Goal: Information Seeking & Learning: Find specific page/section

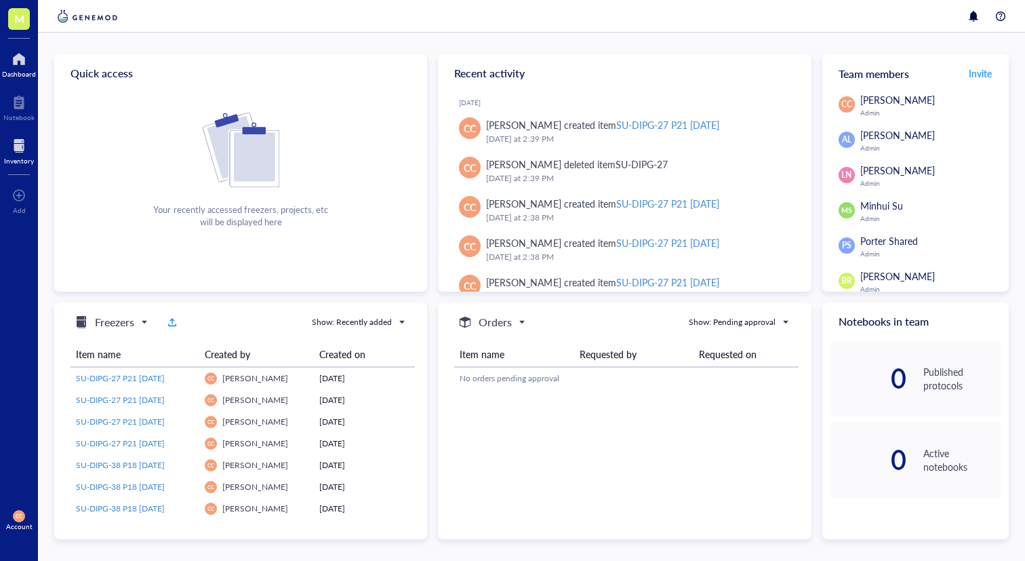
click at [17, 148] on div at bounding box center [19, 146] width 30 height 22
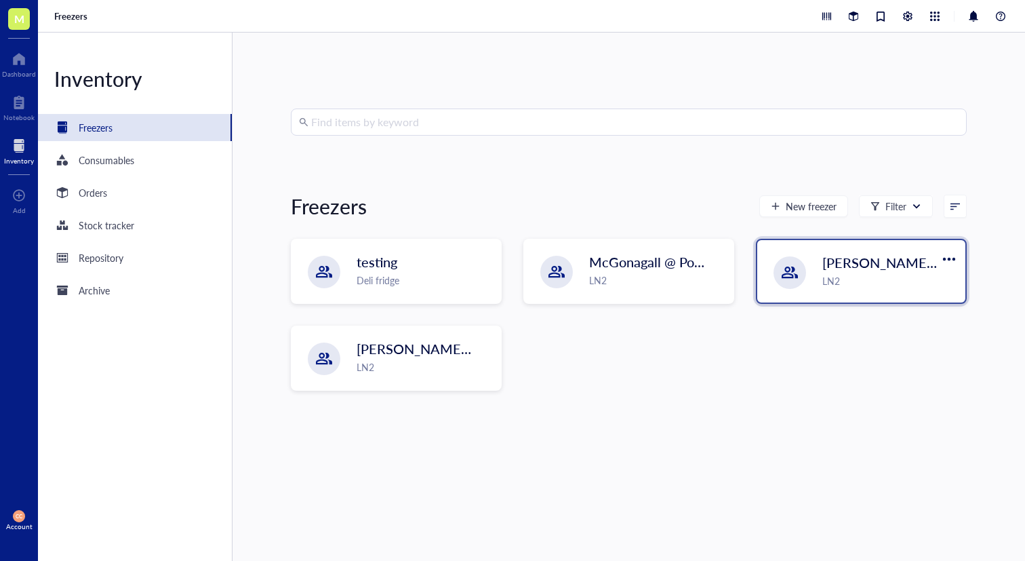
click at [826, 263] on span "[PERSON_NAME]-A" at bounding box center [883, 262] width 123 height 19
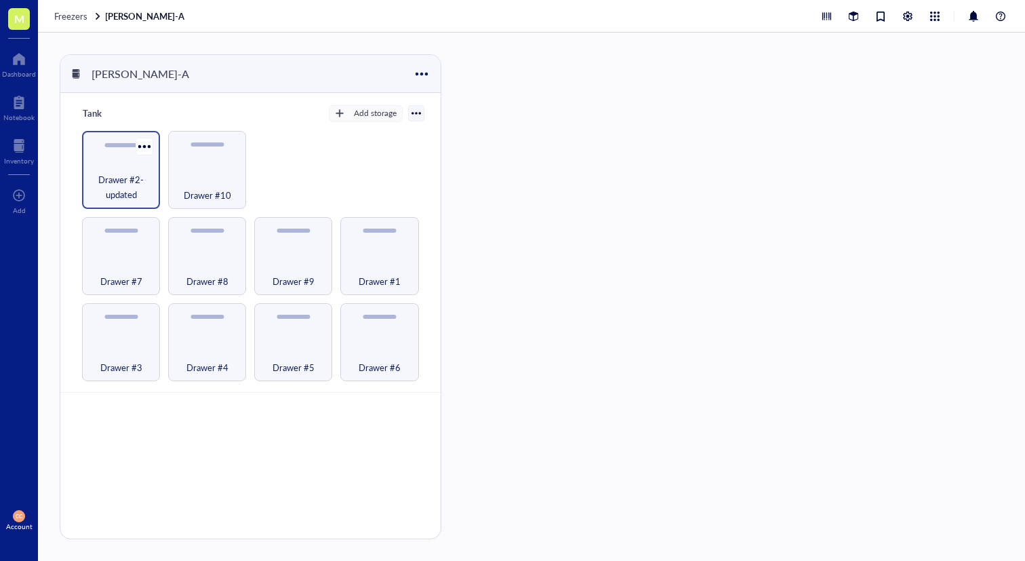
click at [119, 188] on span "Drawer #2-updated" at bounding box center [121, 187] width 64 height 30
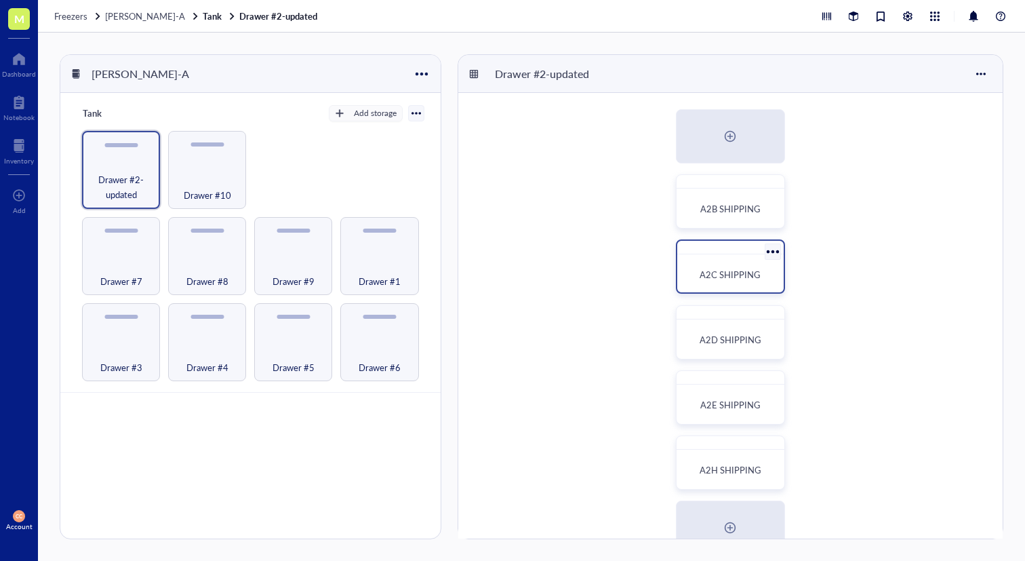
click at [717, 278] on span "A2C SHIPPING" at bounding box center [729, 274] width 61 height 13
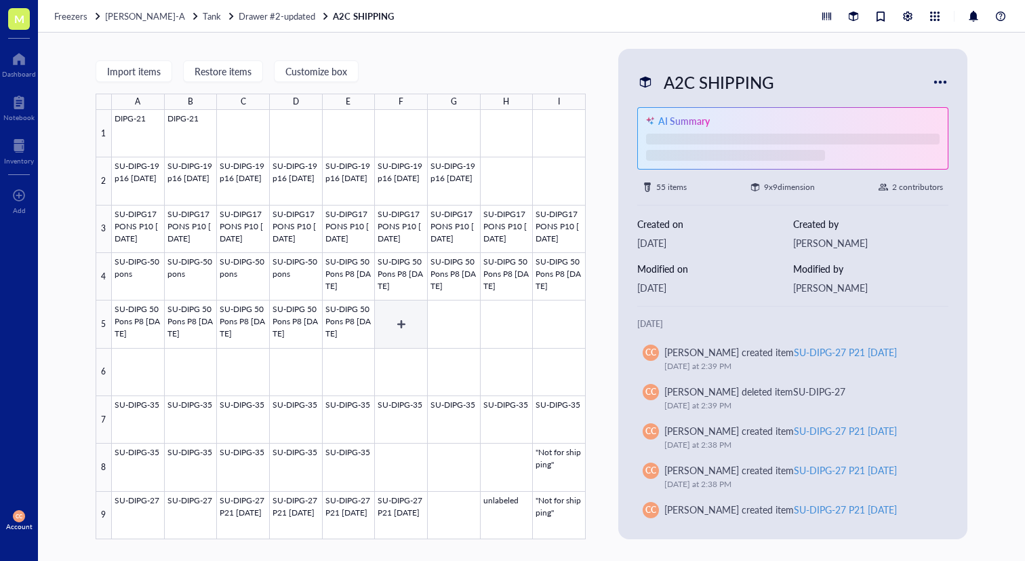
click at [402, 310] on div at bounding box center [349, 324] width 474 height 429
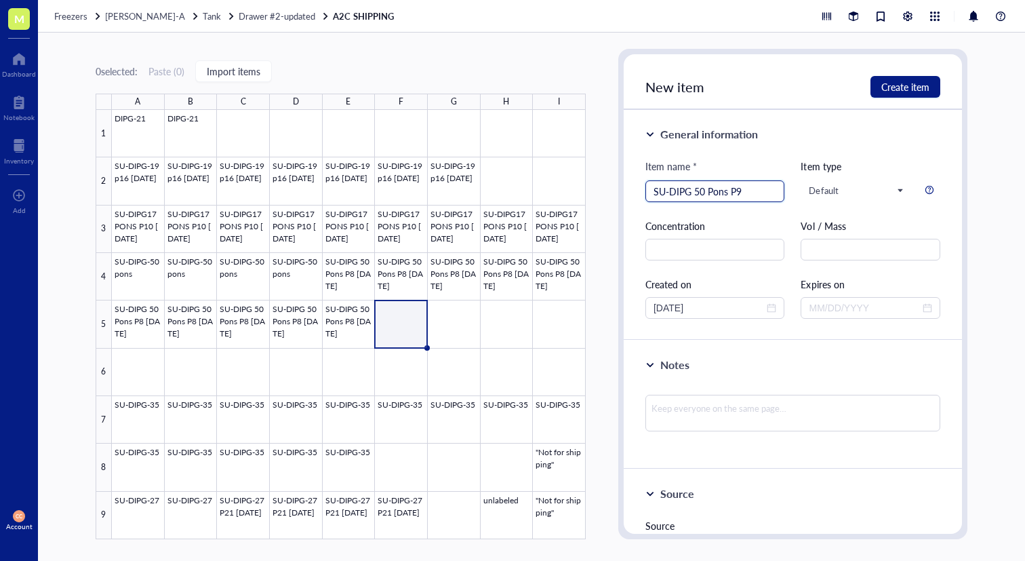
click at [695, 188] on input "SU-DIPG 50 Pons P9" at bounding box center [714, 191] width 123 height 20
click at [754, 195] on input "SU-DIPG-50 Pons P9" at bounding box center [714, 191] width 123 height 20
type input "SU-DIPG-50 Pons P9 [DATE]"
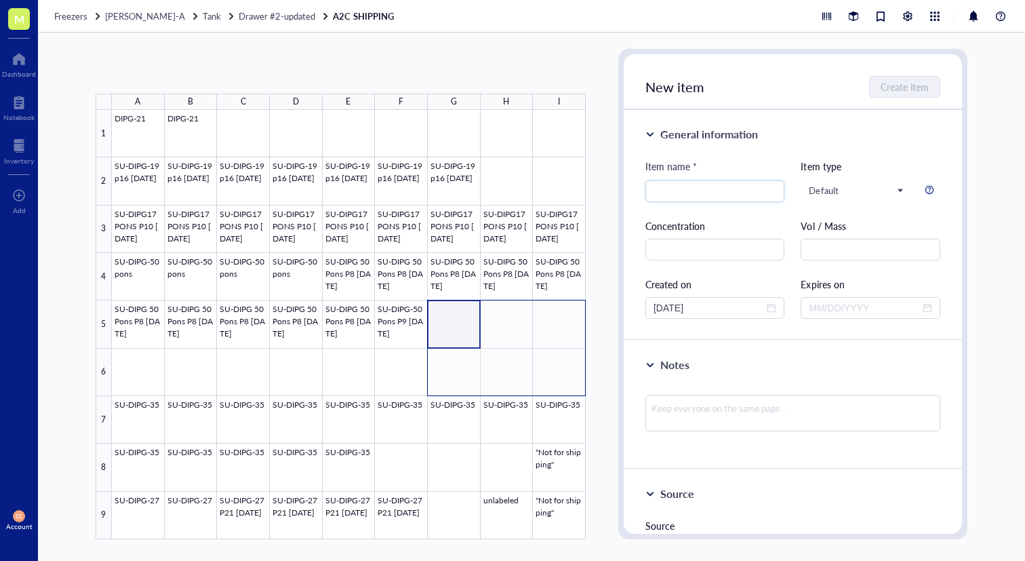
drag, startPoint x: 446, startPoint y: 335, endPoint x: 549, endPoint y: 379, distance: 112.0
click at [549, 379] on div at bounding box center [349, 324] width 474 height 429
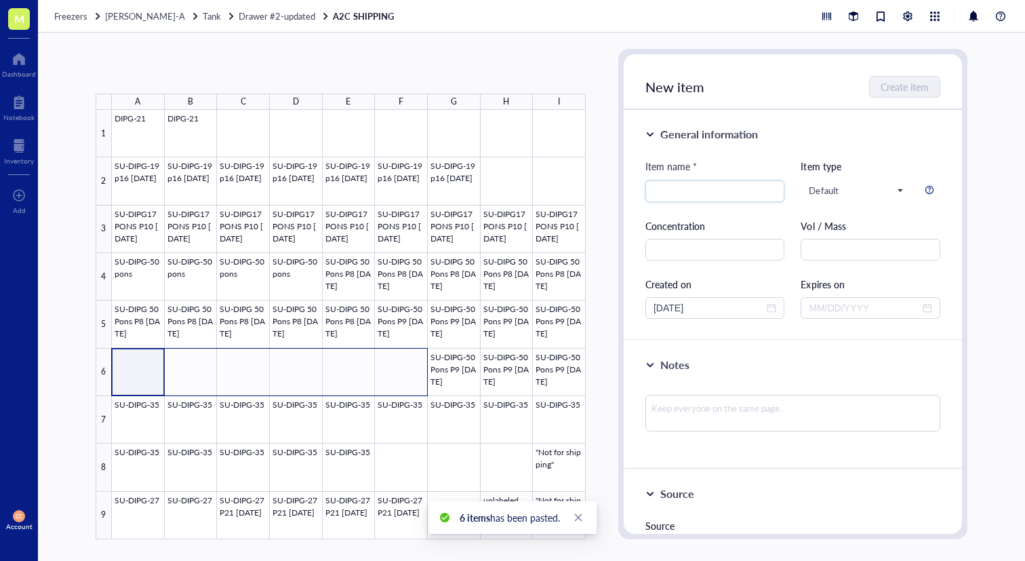
drag, startPoint x: 129, startPoint y: 367, endPoint x: 399, endPoint y: 382, distance: 270.2
click at [399, 382] on div at bounding box center [349, 324] width 474 height 429
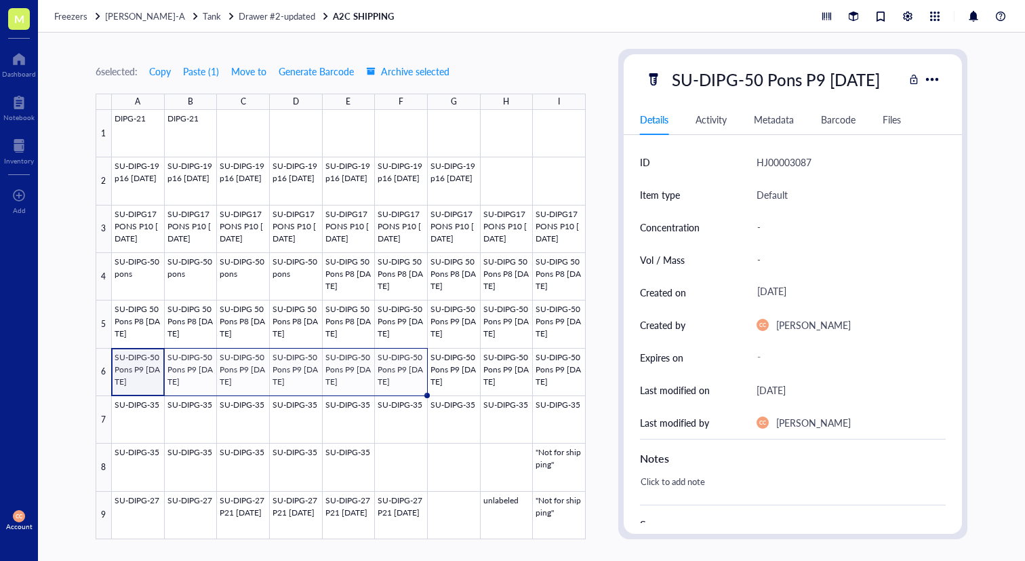
click at [606, 388] on div "6 selected: Copy Paste ( 1 ) Move to Generate Barcode Archive selected A B C D …" at bounding box center [531, 297] width 987 height 528
click at [550, 378] on div at bounding box center [349, 324] width 474 height 429
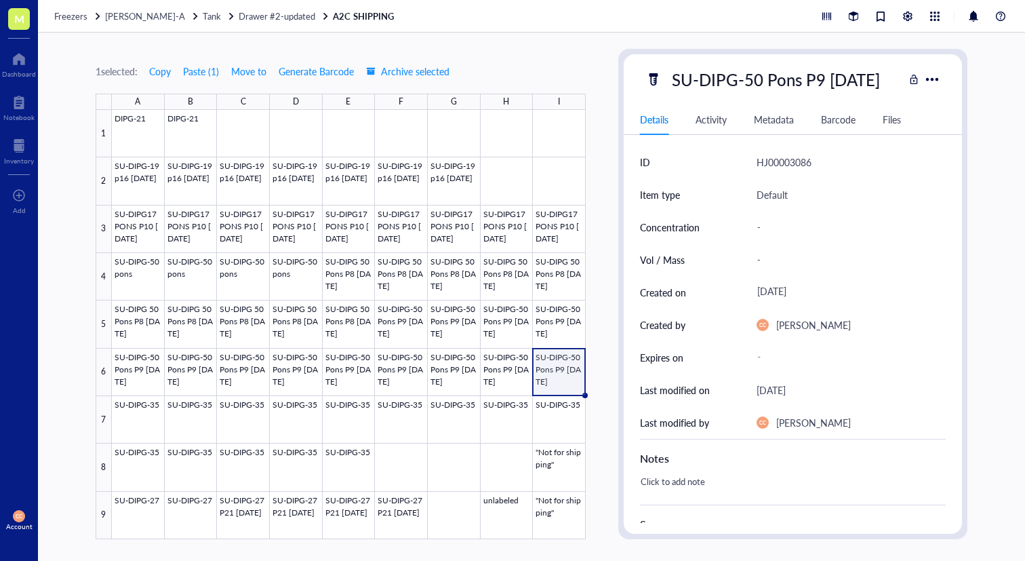
click at [611, 382] on div "1 selected: Copy Paste ( 1 ) Move to Generate Barcode Archive selected A B C D …" at bounding box center [531, 297] width 987 height 528
click at [203, 16] on span "Tank" at bounding box center [212, 15] width 18 height 13
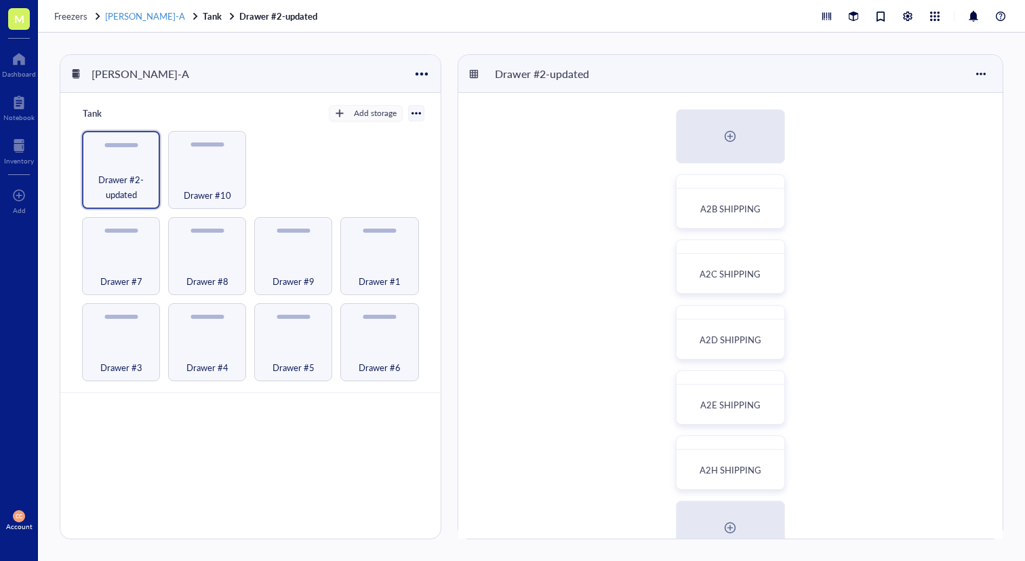
click at [142, 20] on span "[PERSON_NAME]-A" at bounding box center [145, 15] width 80 height 13
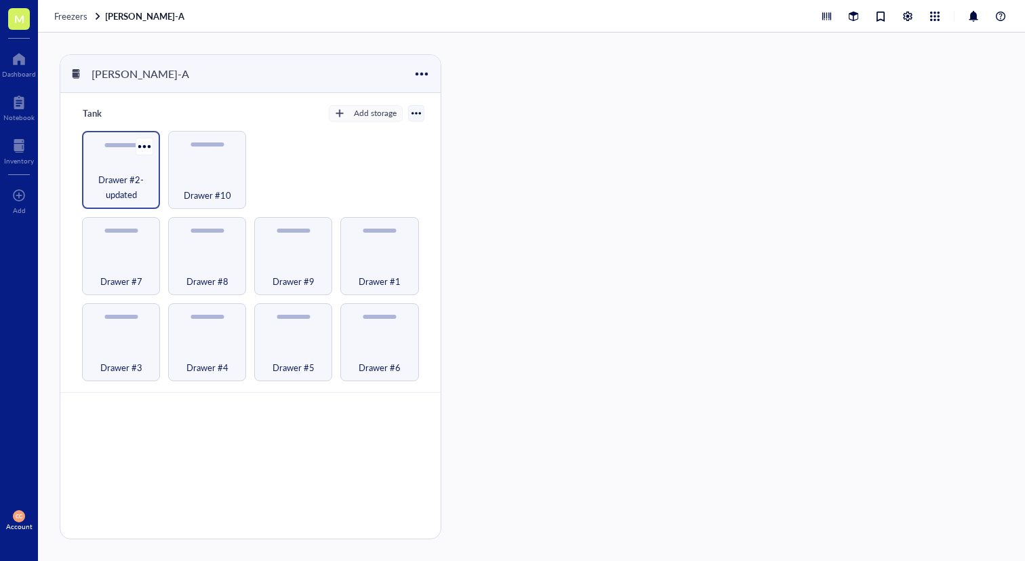
click at [111, 180] on span "Drawer #2-updated" at bounding box center [121, 187] width 64 height 30
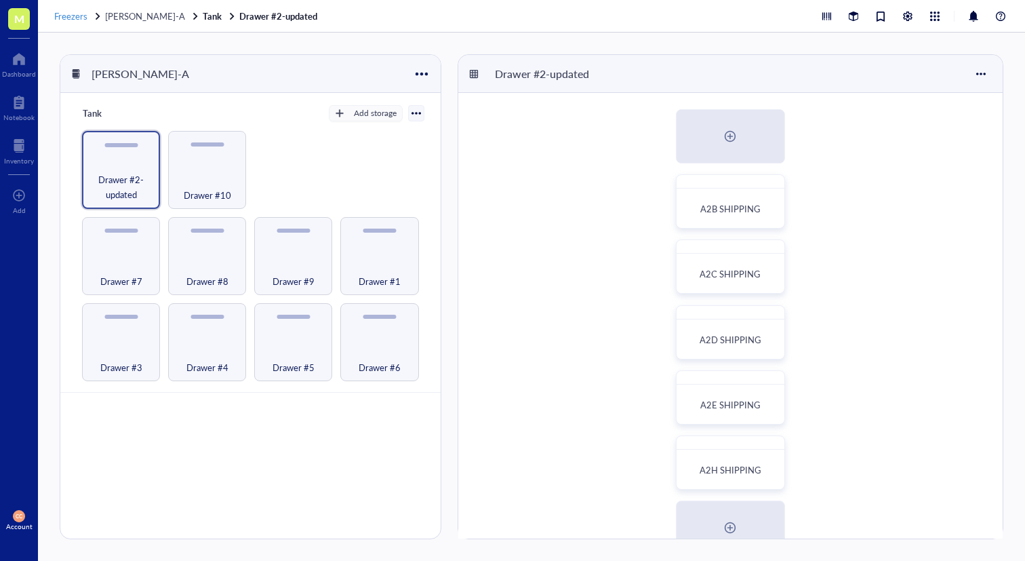
click at [68, 14] on span "Freezers" at bounding box center [70, 15] width 33 height 13
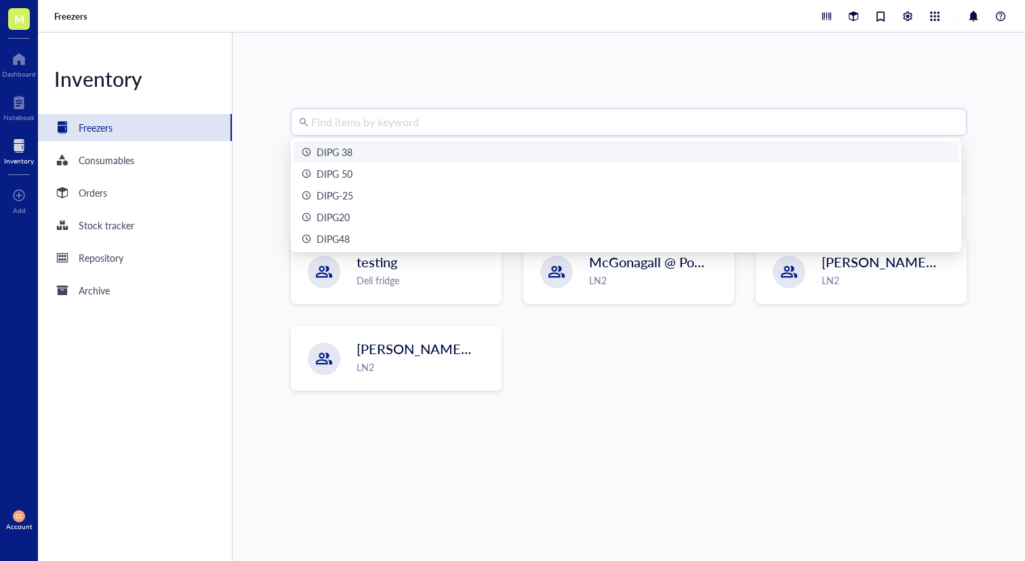
click at [426, 117] on input "search" at bounding box center [634, 122] width 647 height 26
type input "2"
type input "17"
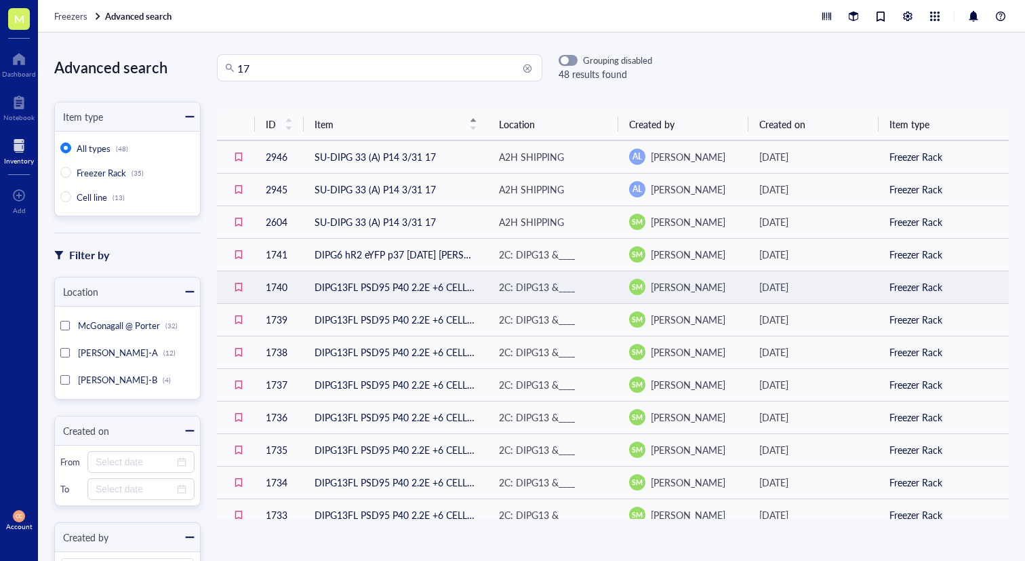
click at [407, 290] on td "DIPG13FL PSD95 P40 2.2E +6 CELLS [DATE]" at bounding box center [396, 286] width 184 height 33
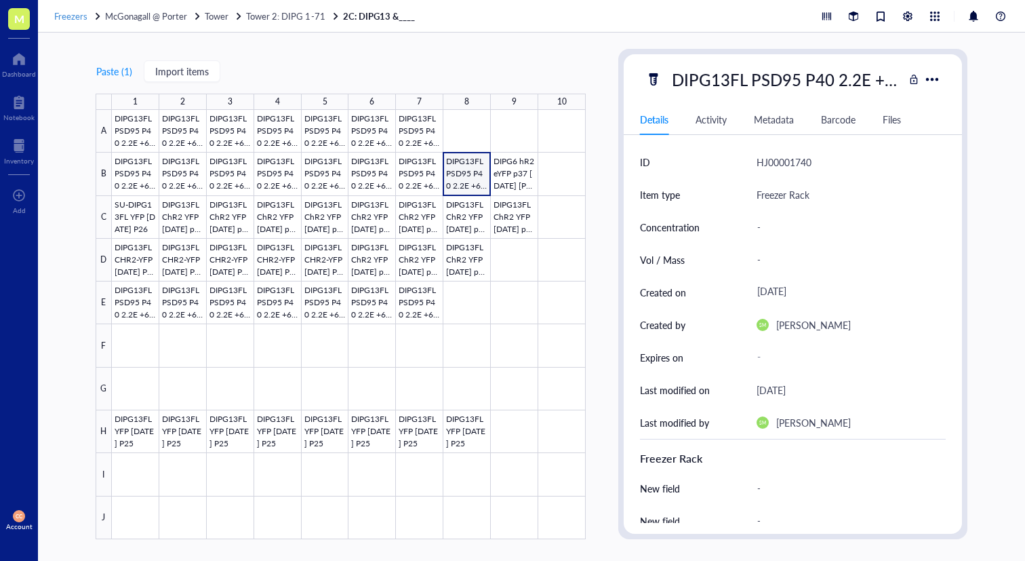
click at [73, 16] on span "Freezers" at bounding box center [70, 15] width 33 height 13
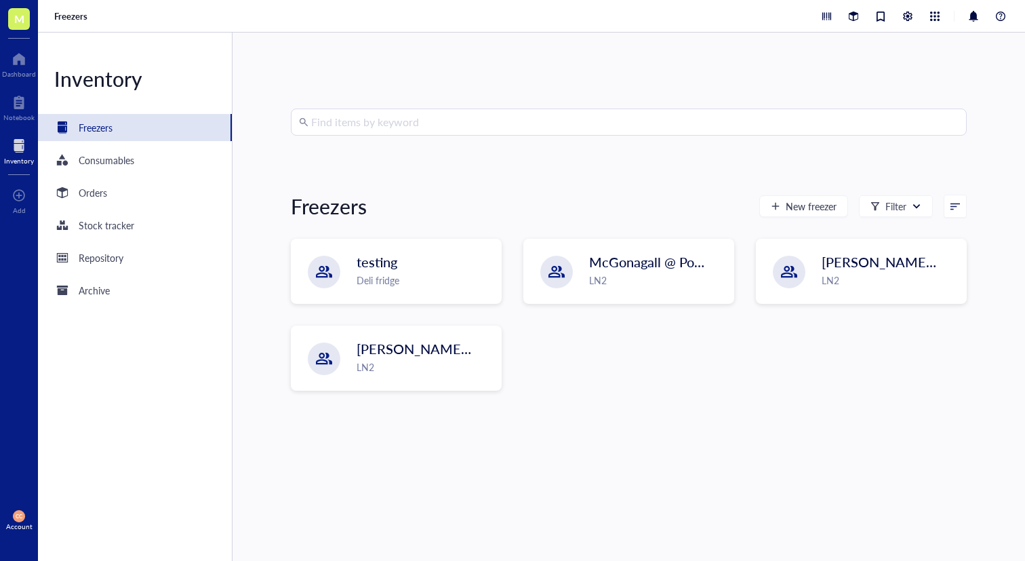
click at [407, 126] on input "search" at bounding box center [634, 122] width 647 height 26
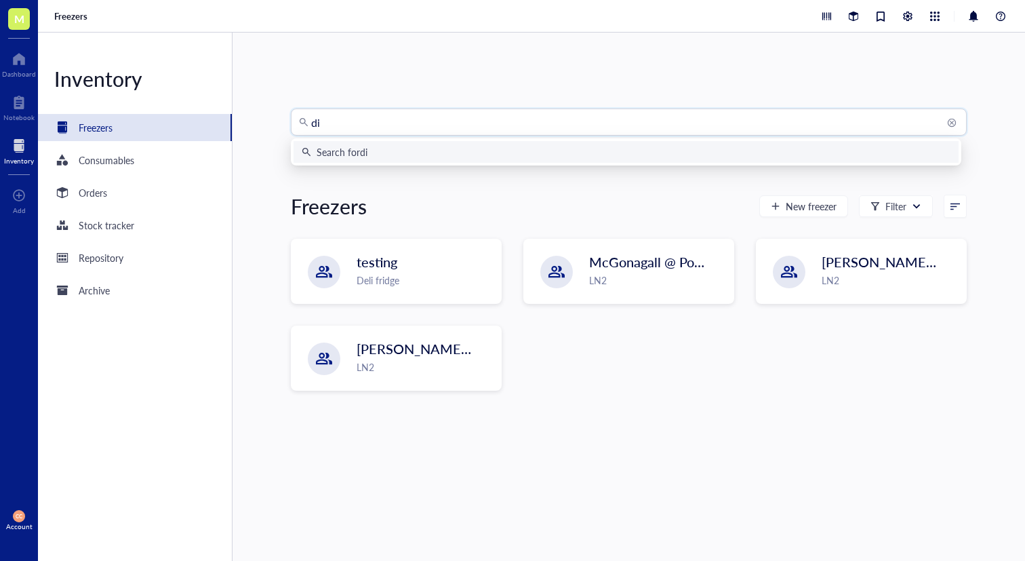
type input "d"
type input "DIPG 38"
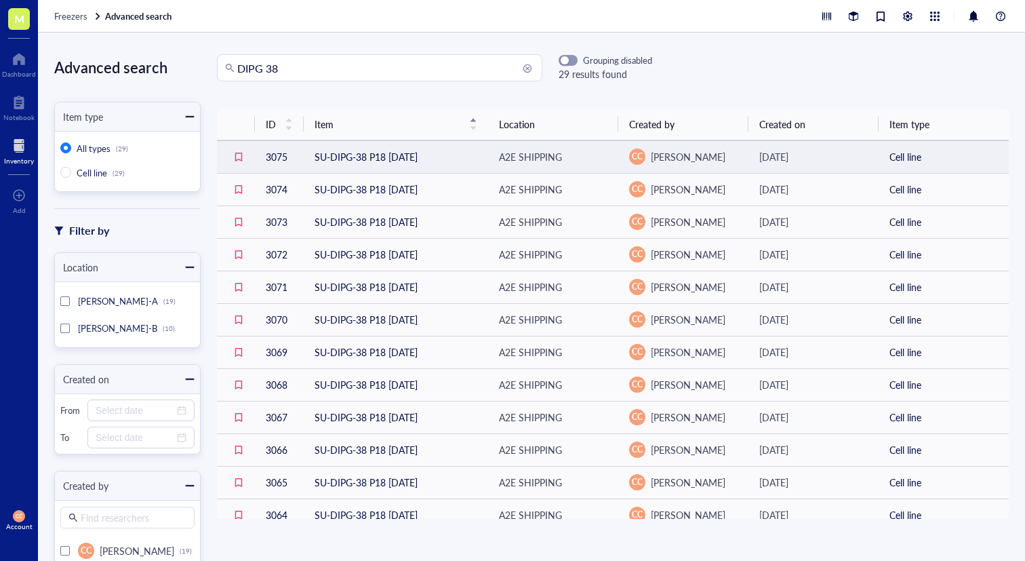
click at [431, 159] on td "SU-DIPG-38 P18 [DATE]" at bounding box center [396, 156] width 184 height 33
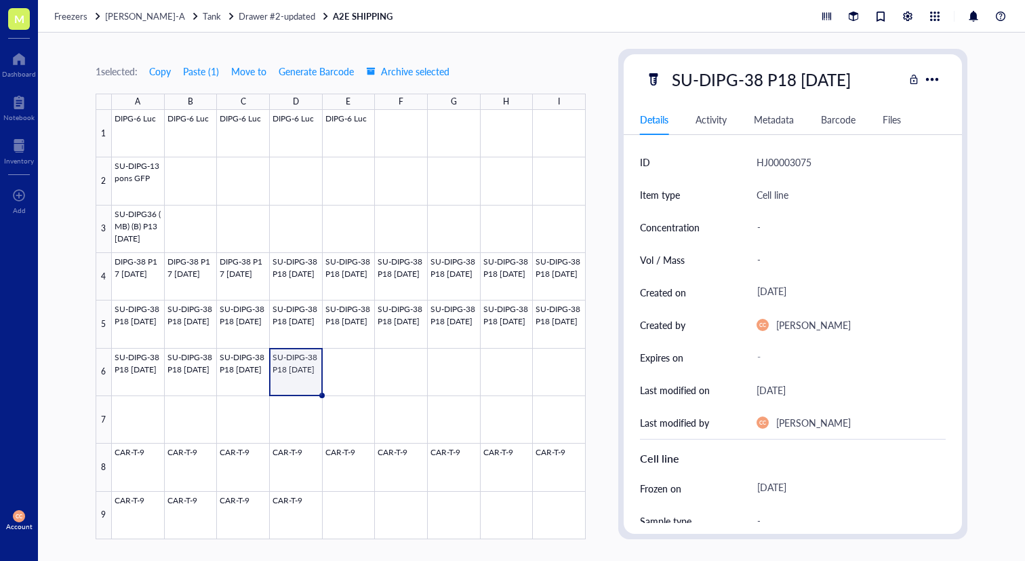
click at [258, 22] on div "Freezers [PERSON_NAME]-A Tank Drawer #2-updated A2E SHIPPING" at bounding box center [531, 16] width 987 height 33
click at [260, 18] on span "Drawer #2-updated" at bounding box center [277, 15] width 77 height 13
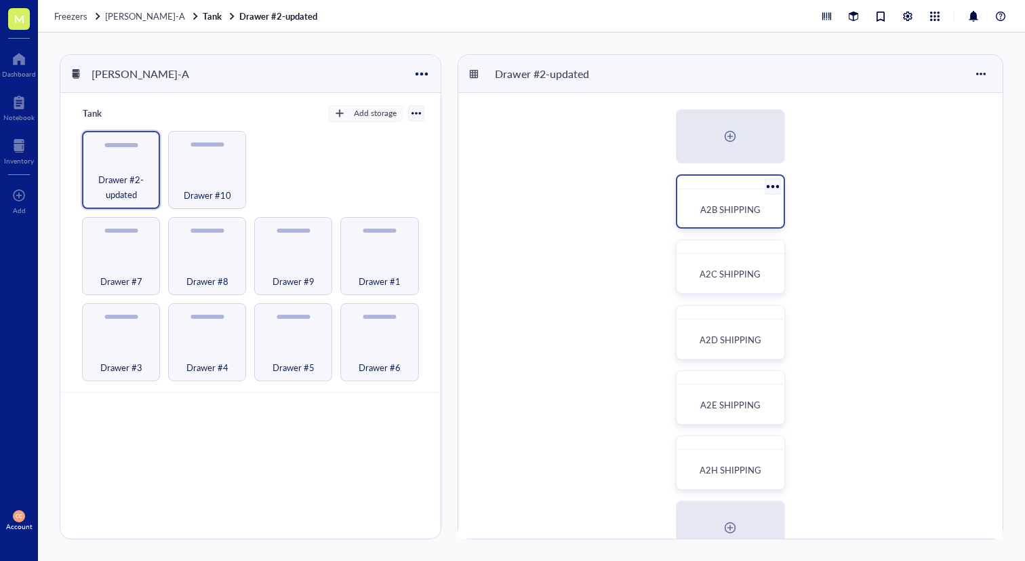
click at [715, 213] on span "A2B SHIPPING" at bounding box center [730, 209] width 60 height 13
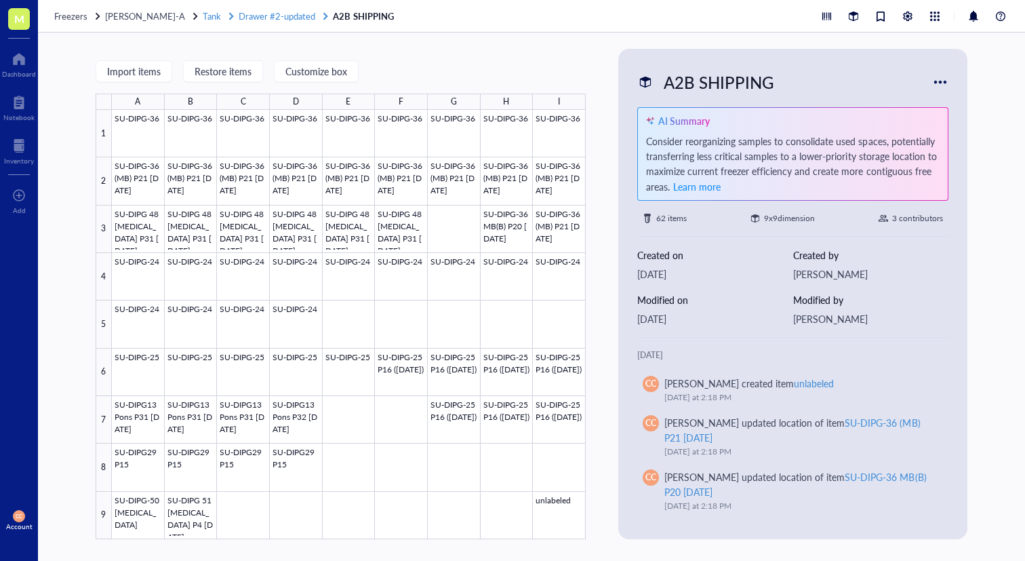
click at [251, 18] on span "Drawer #2-updated" at bounding box center [277, 15] width 77 height 13
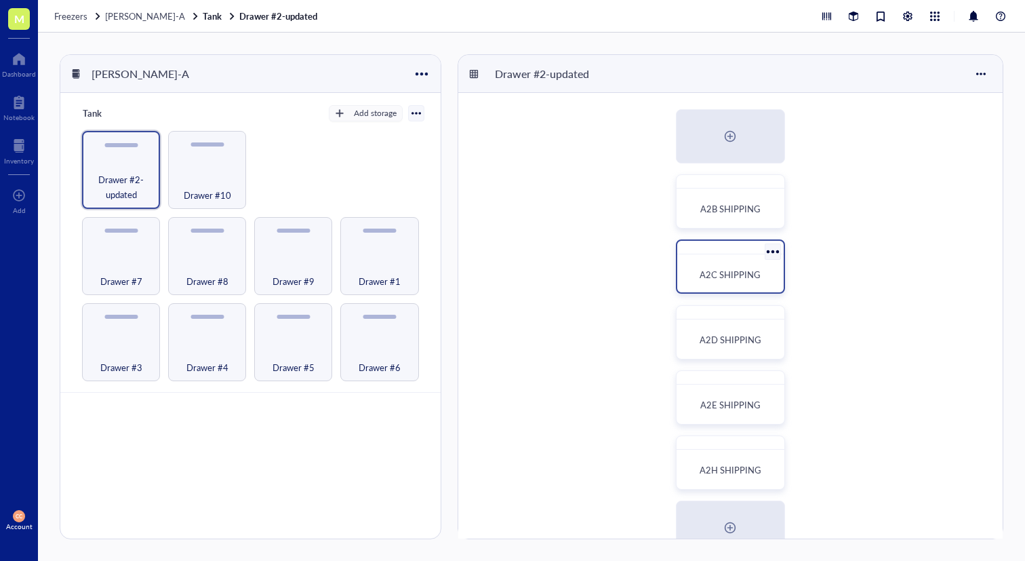
click at [743, 285] on div "A2C SHIPPING" at bounding box center [730, 275] width 95 height 30
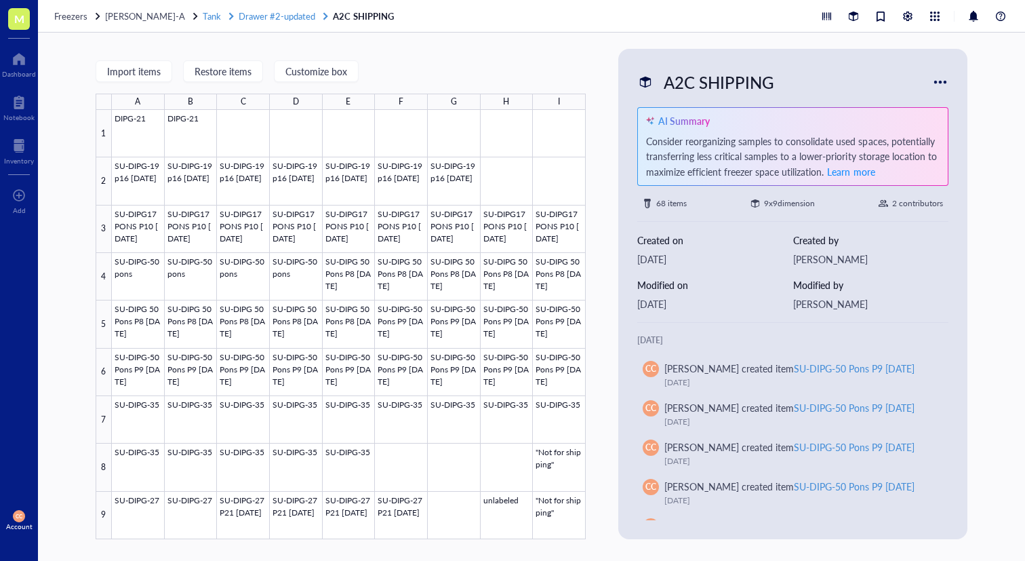
click at [272, 17] on span "Drawer #2-updated" at bounding box center [277, 15] width 77 height 13
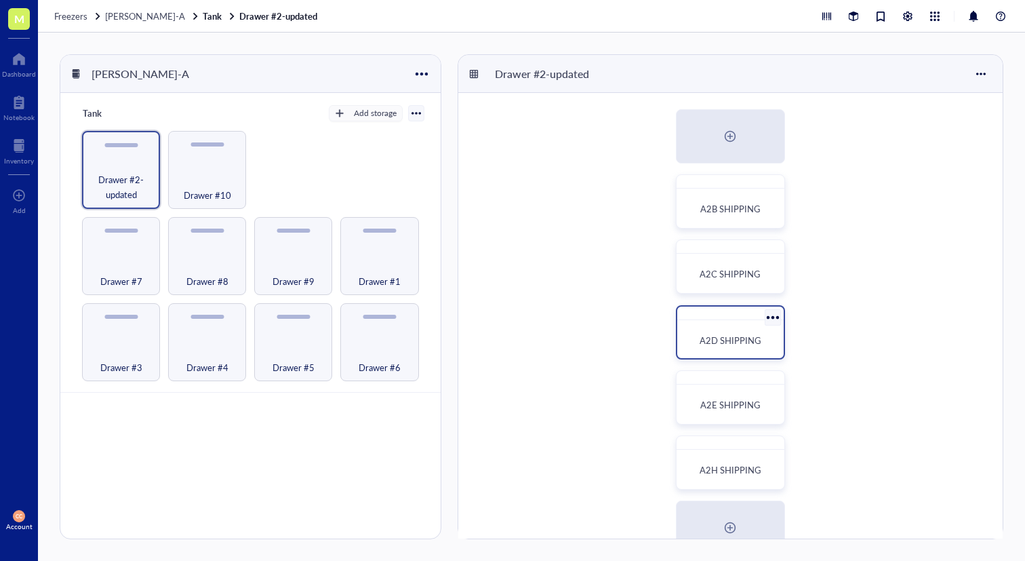
click at [722, 333] on span "A2D SHIPPING" at bounding box center [730, 339] width 62 height 13
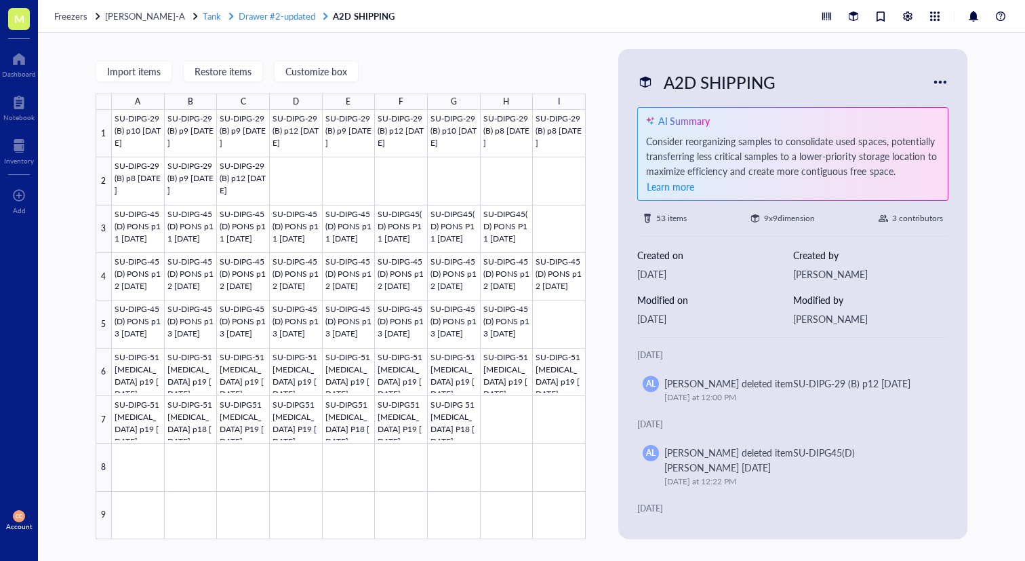
click at [256, 19] on span "Drawer #2-updated" at bounding box center [277, 15] width 77 height 13
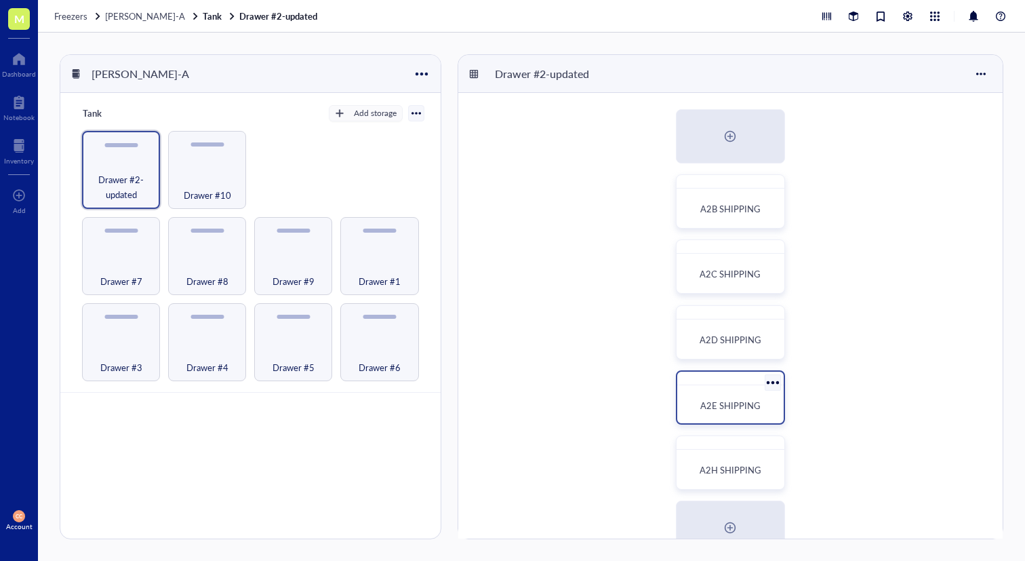
click at [738, 408] on span "A2E SHIPPING" at bounding box center [730, 405] width 60 height 13
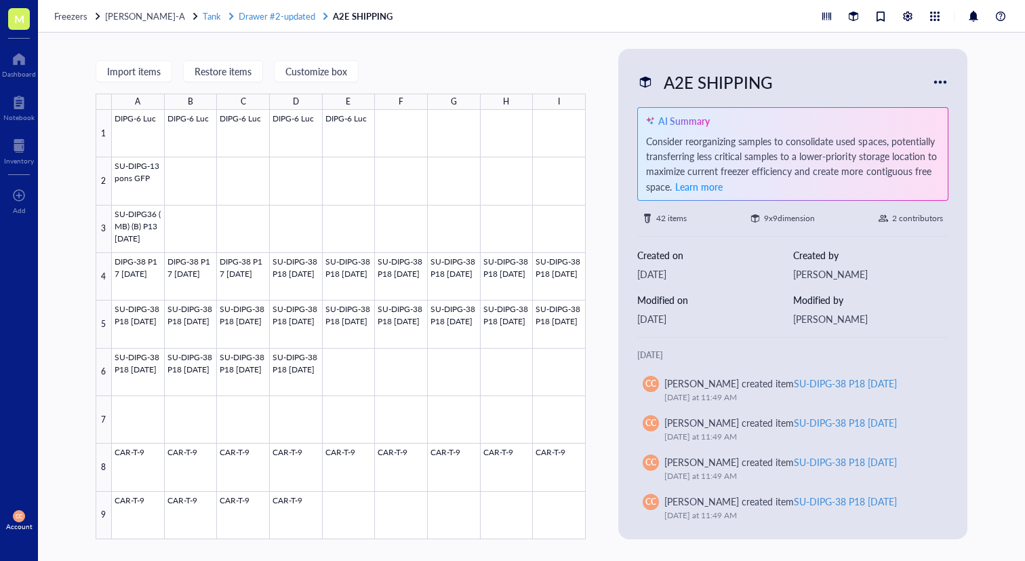
click at [266, 19] on span "Drawer #2-updated" at bounding box center [277, 15] width 77 height 13
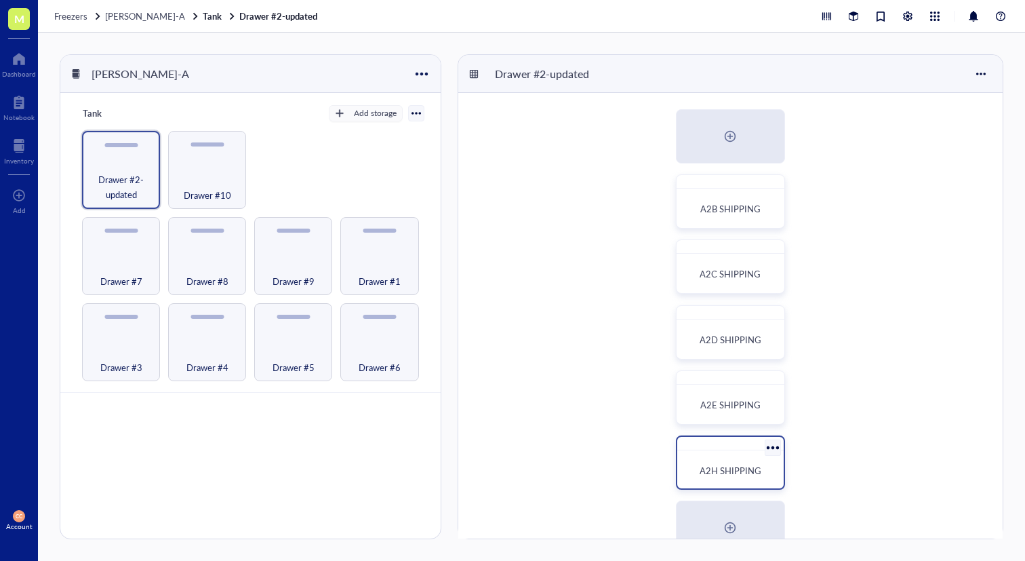
click at [744, 467] on span "A2H SHIPPING" at bounding box center [730, 470] width 62 height 13
